Goal: Information Seeking & Learning: Learn about a topic

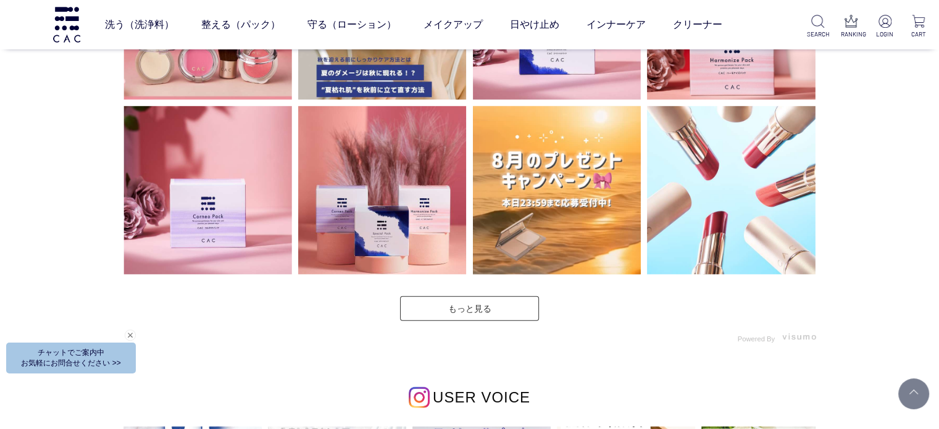
scroll to position [3397, 0]
click at [450, 300] on link "もっと見る" at bounding box center [469, 308] width 139 height 25
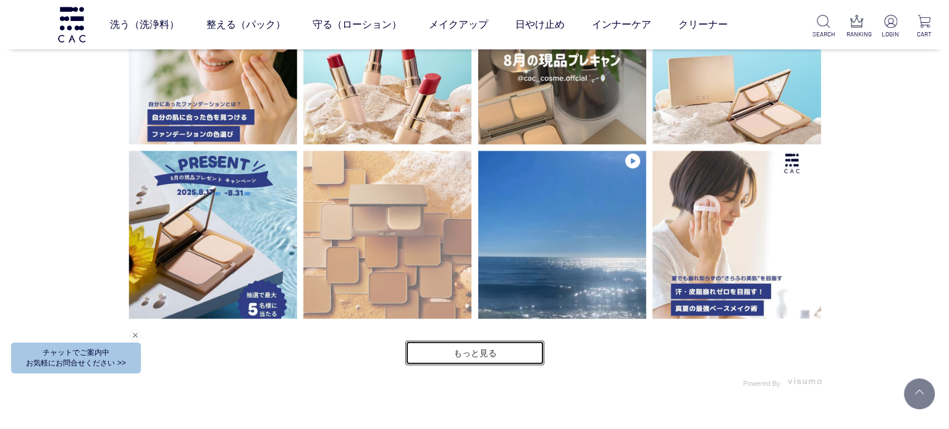
scroll to position [3768, 0]
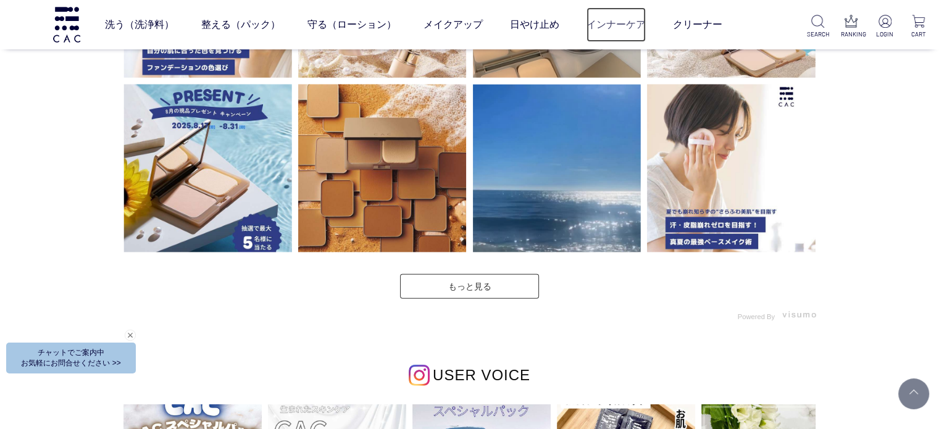
click at [609, 24] on link "インナーケア" at bounding box center [616, 24] width 59 height 35
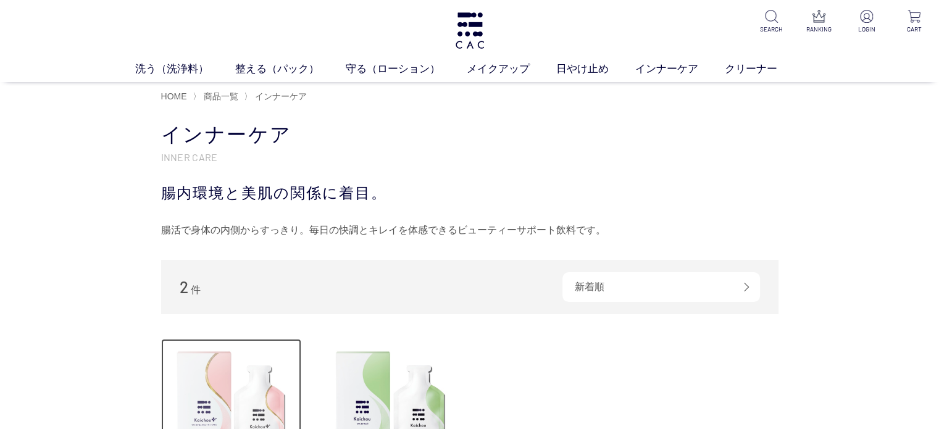
click at [217, 388] on img at bounding box center [231, 409] width 141 height 141
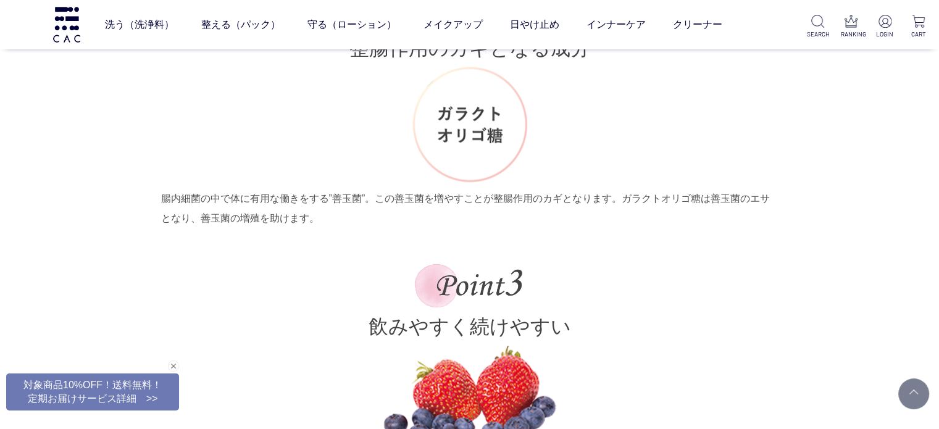
scroll to position [2779, 0]
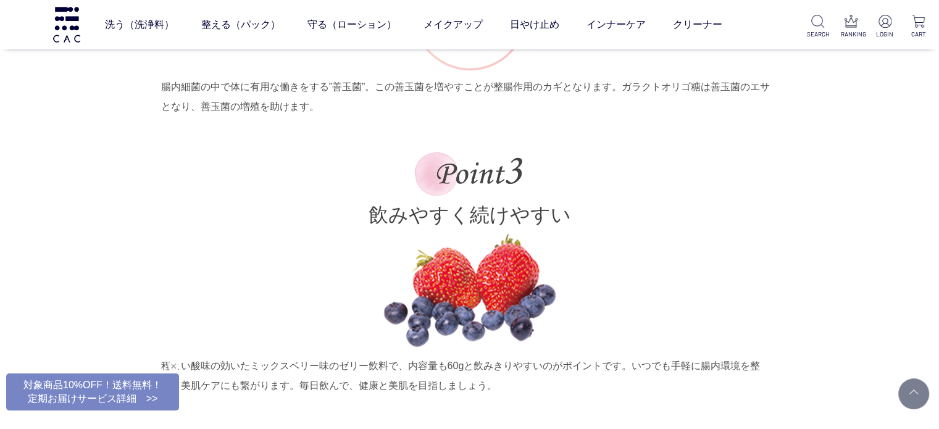
click at [170, 365] on div "閉じる" at bounding box center [173, 366] width 11 height 11
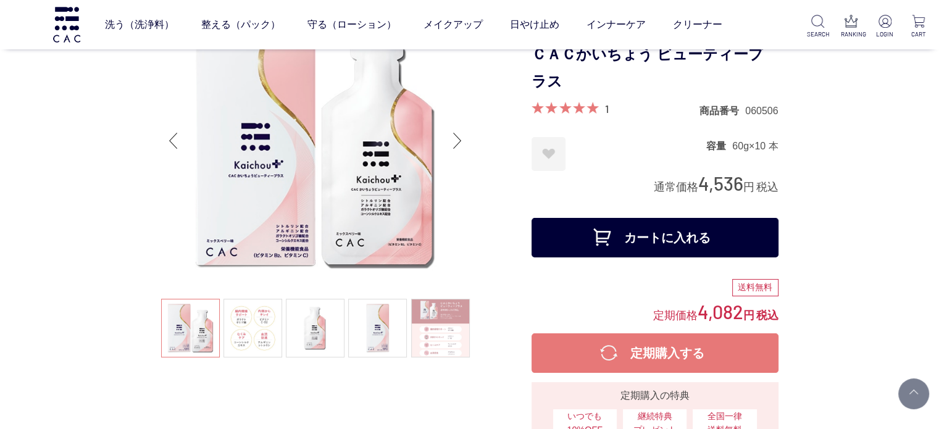
scroll to position [0, 0]
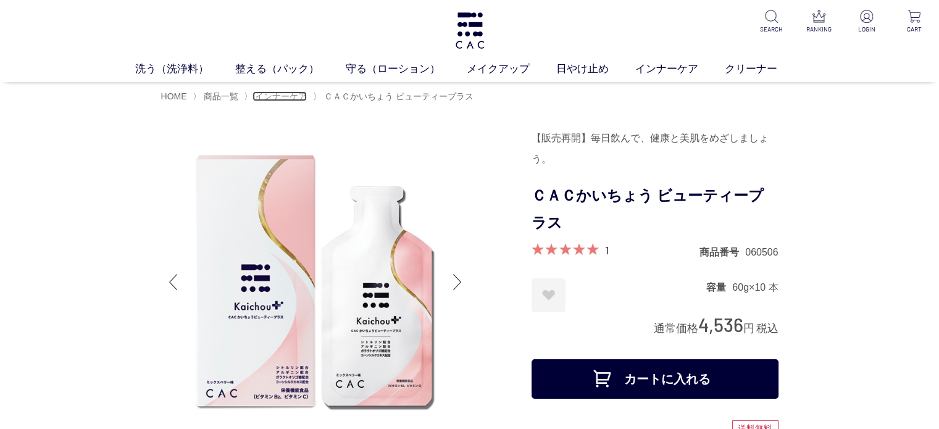
click at [293, 99] on span "インナーケア" at bounding box center [281, 96] width 52 height 10
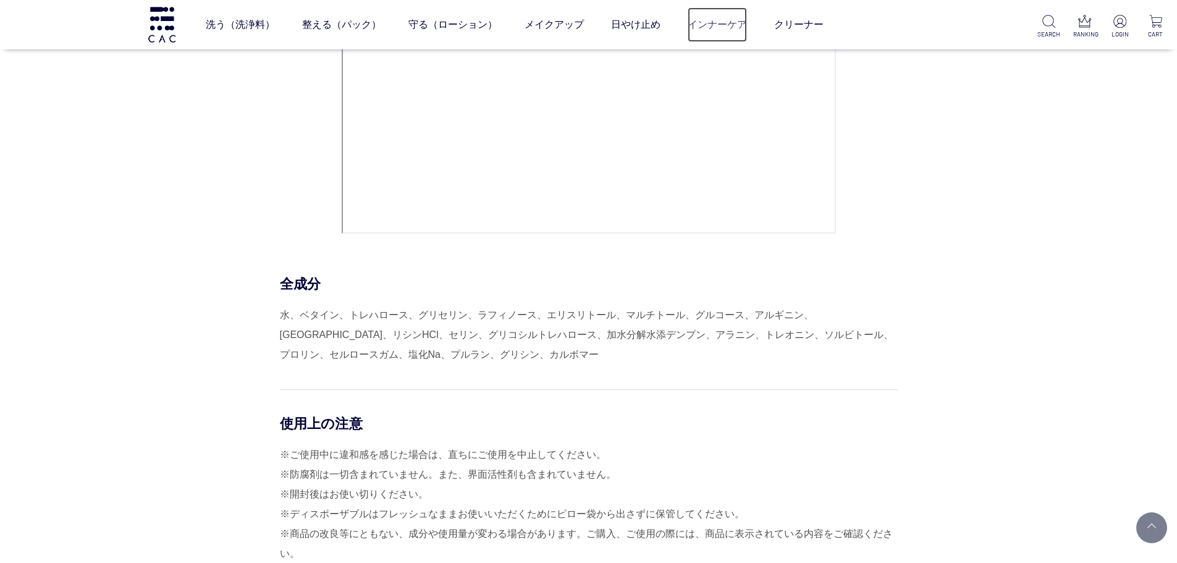
click at [700, 22] on link "インナーケア" at bounding box center [716, 24] width 59 height 35
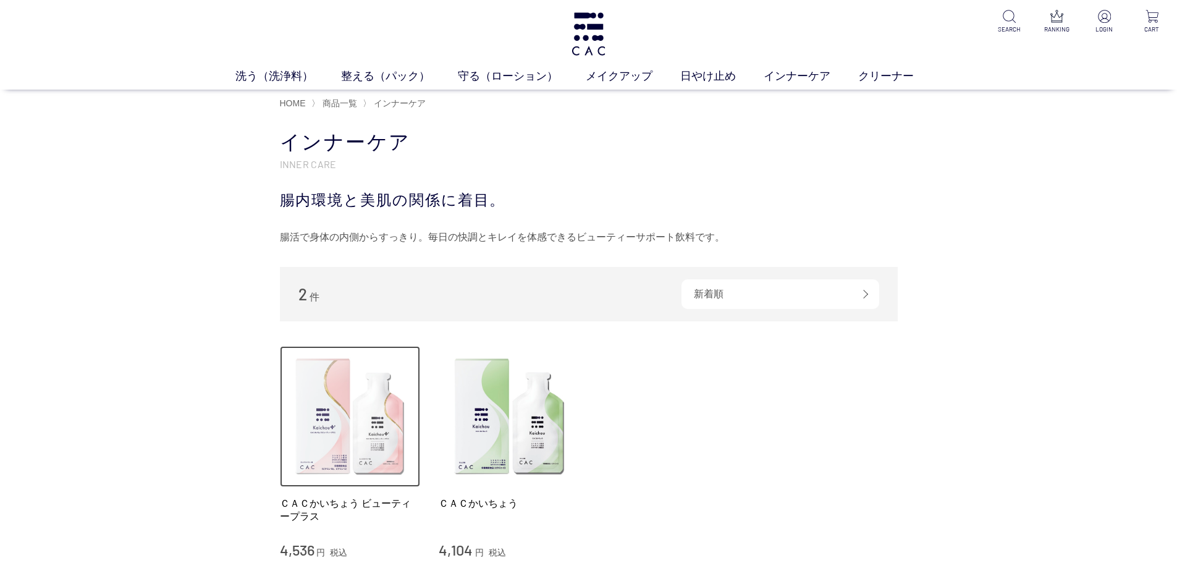
click at [374, 396] on img at bounding box center [350, 416] width 141 height 141
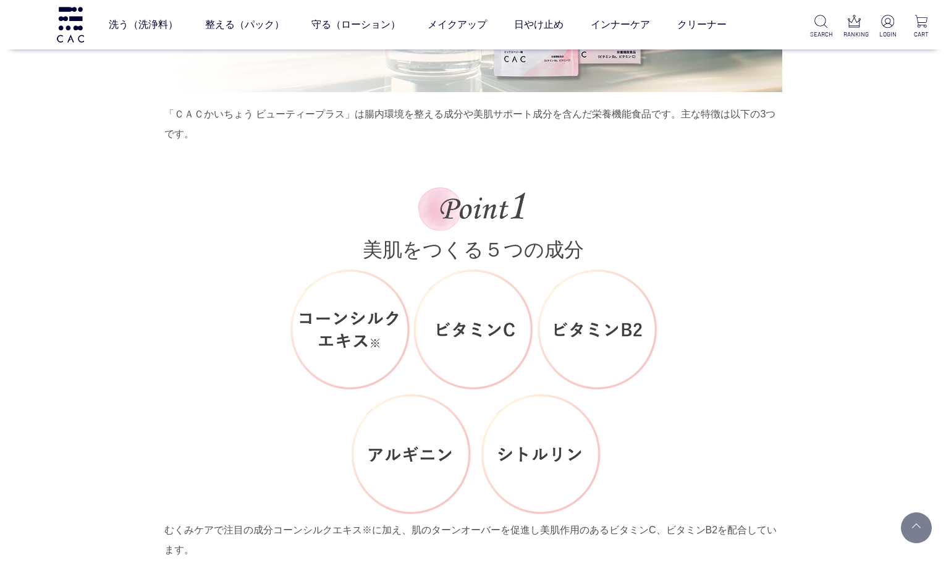
scroll to position [1976, 0]
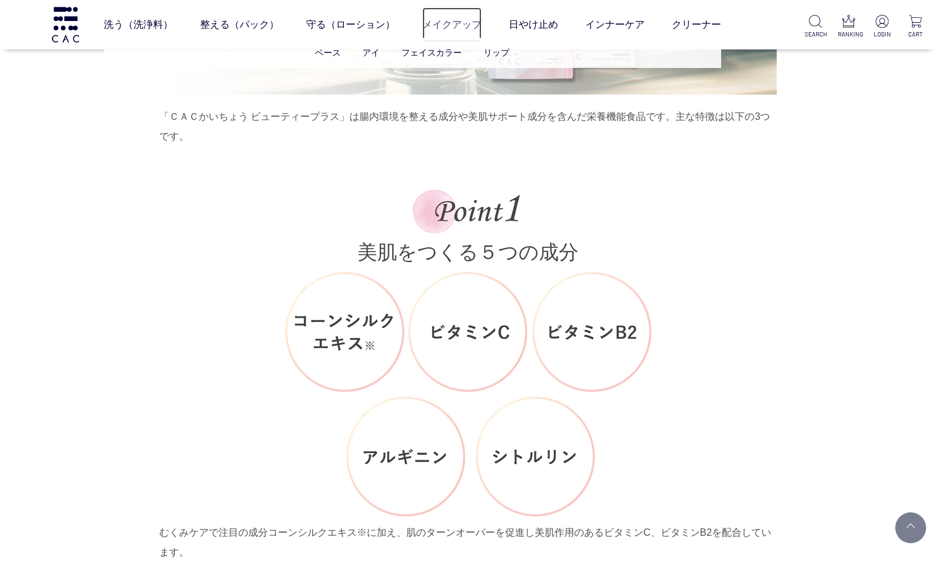
click at [444, 25] on link "メイクアップ" at bounding box center [451, 24] width 59 height 35
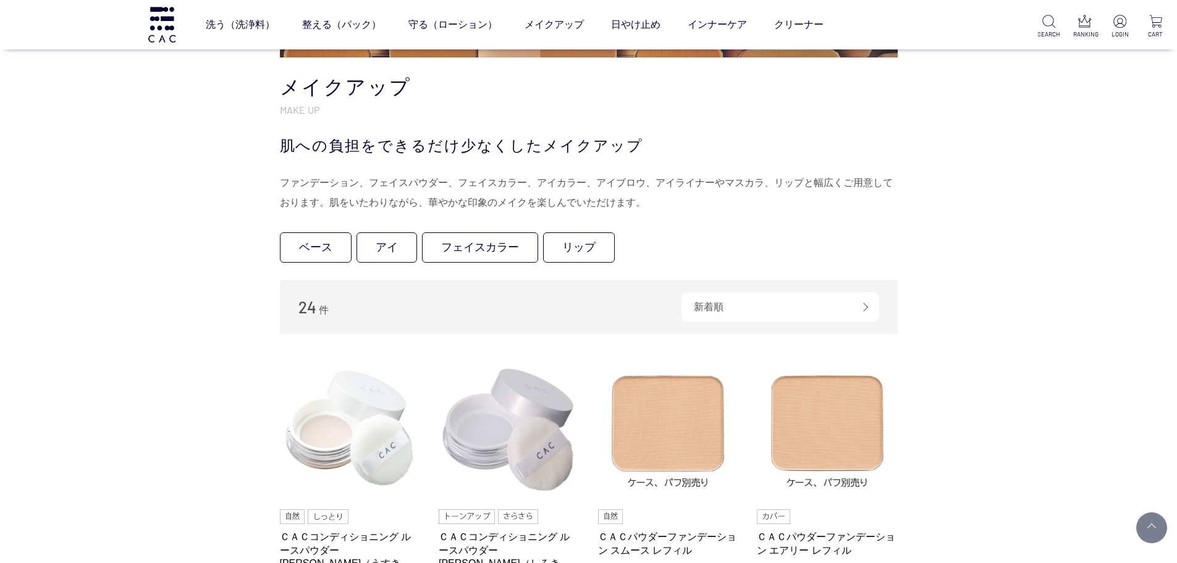
scroll to position [185, 0]
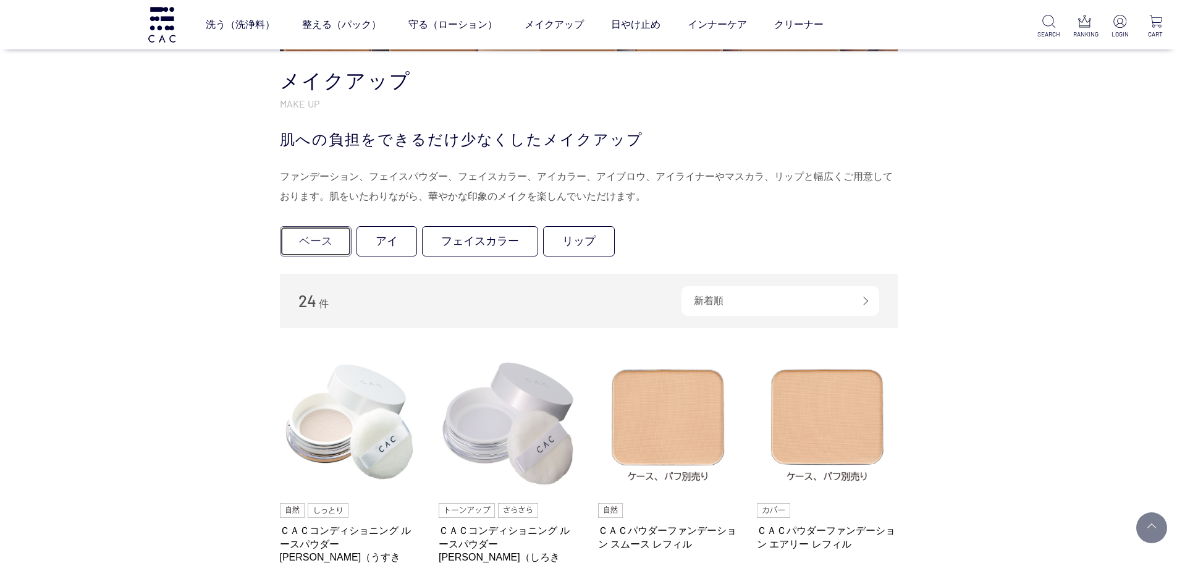
click at [334, 242] on link "ベース" at bounding box center [316, 241] width 72 height 30
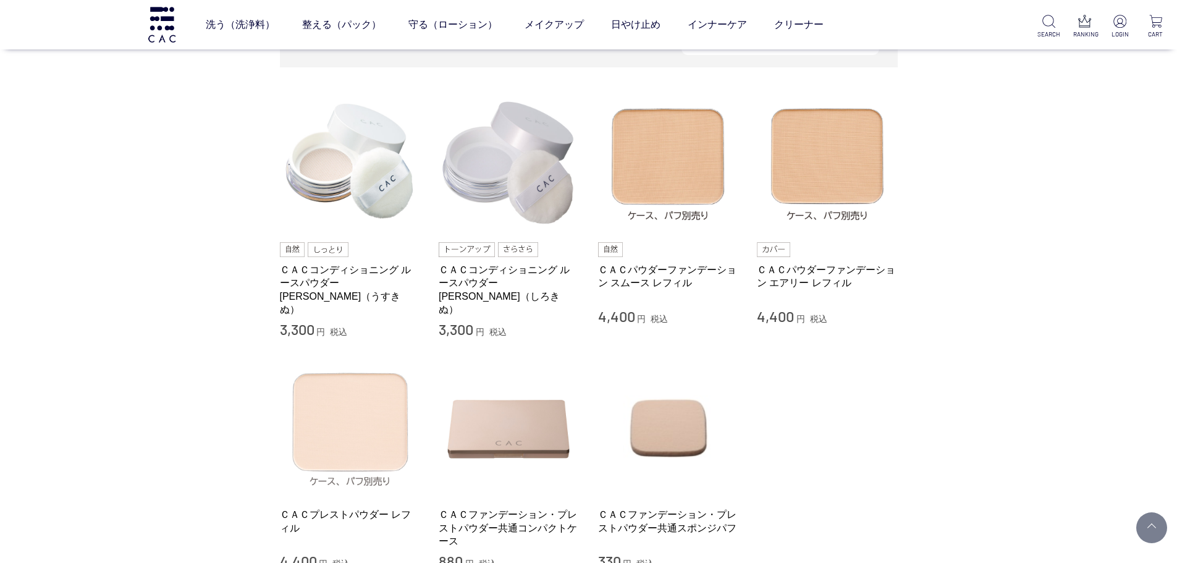
scroll to position [371, 0]
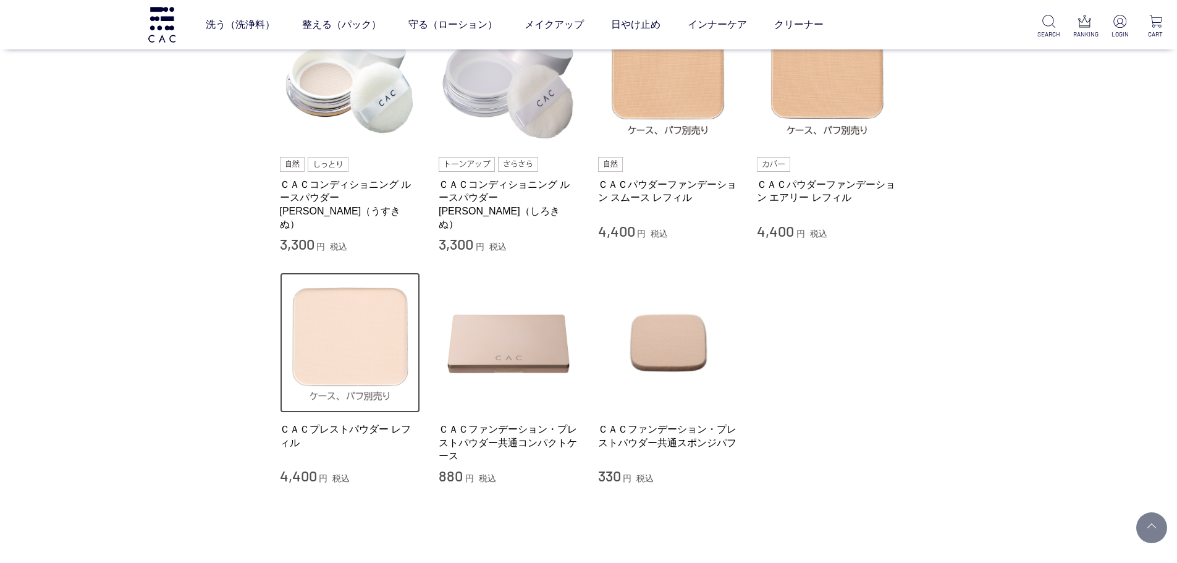
click at [297, 323] on img at bounding box center [350, 342] width 141 height 141
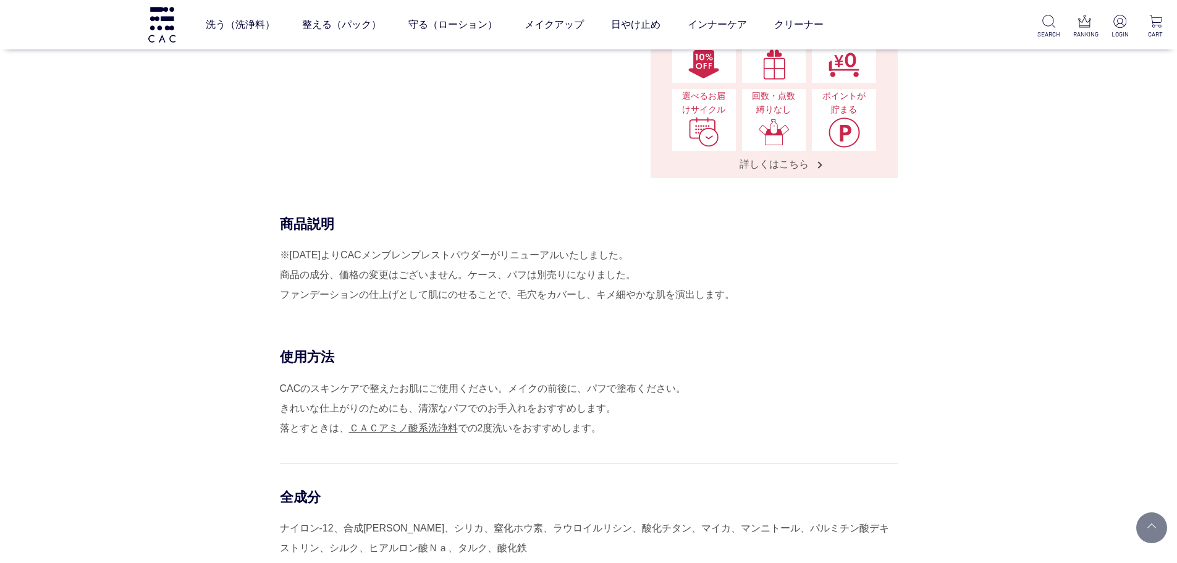
scroll to position [556, 0]
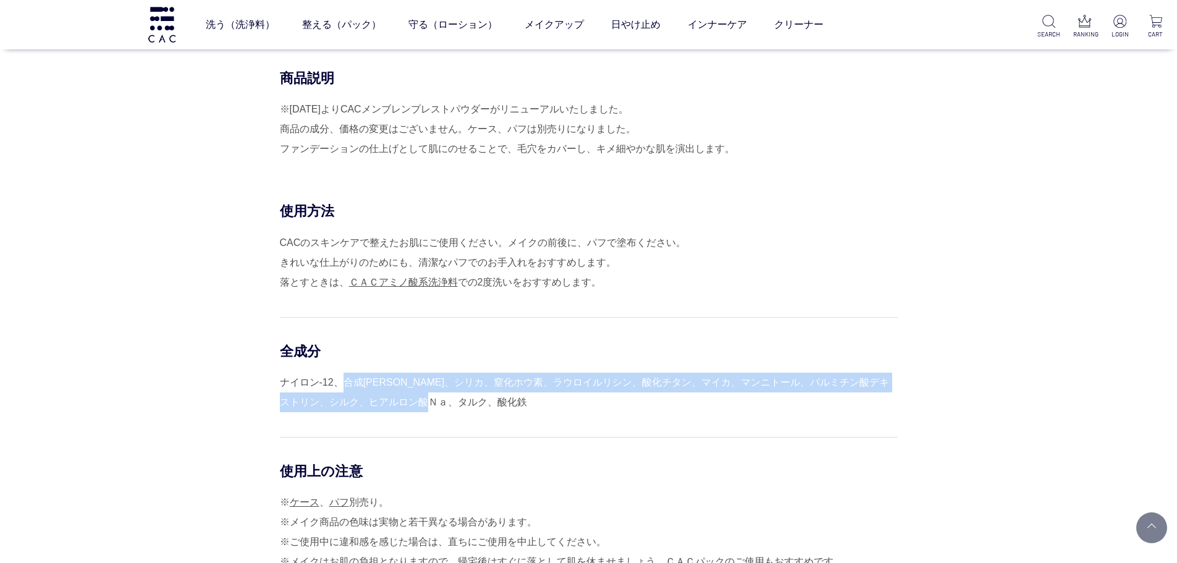
drag, startPoint x: 343, startPoint y: 385, endPoint x: 606, endPoint y: 406, distance: 264.0
click at [606, 406] on div "ナイロン-12、合成[PERSON_NAME]、シリカ、窒化ホウ素、ラウロイルリシン、酸化チタン、マイカ、マンニトール、パルミチン酸デキストリン、シルク、ヒア…" at bounding box center [589, 392] width 618 height 40
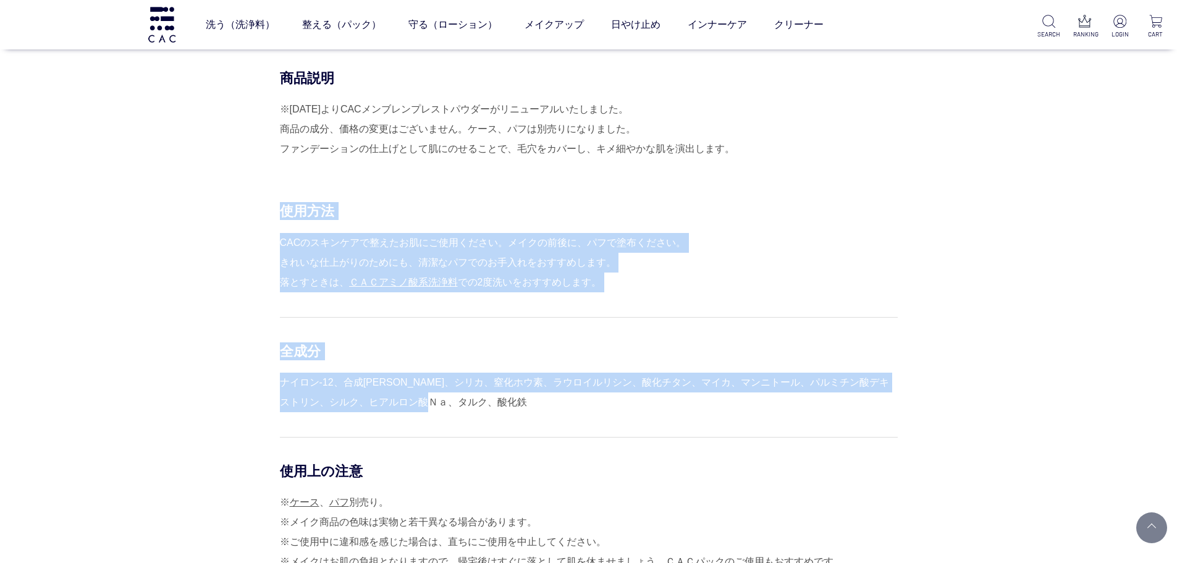
drag, startPoint x: 569, startPoint y: 406, endPoint x: 277, endPoint y: 380, distance: 292.7
click at [280, 380] on div "使用方法 CACのスキンケアで整えたお肌にご使用ください。メイクの前後に、パフで塗布ください。 きれいな仕上がりのためにも、清潔なパフでのお手入れをおすすめし…" at bounding box center [589, 428] width 618 height 452
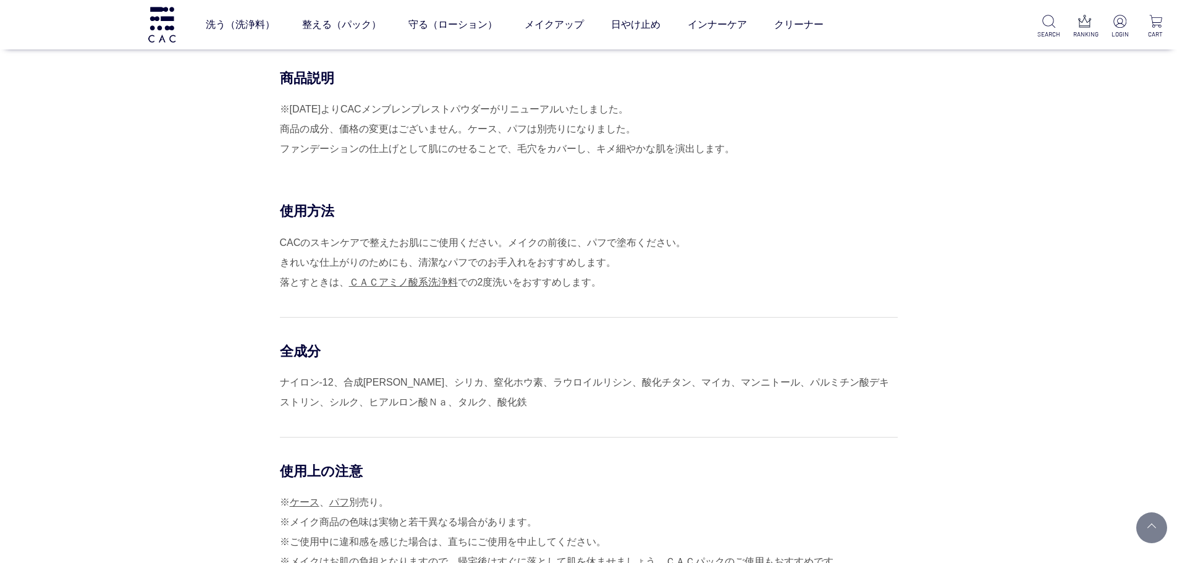
click at [280, 379] on div "使用方法 CACのスキンケアで整えたお肌にご使用ください。メイクの前後に、パフで塗布ください。 きれいな仕上がりのためにも、清潔なパフでのお手入れをおすすめし…" at bounding box center [589, 428] width 618 height 452
